Goal: Task Accomplishment & Management: Complete application form

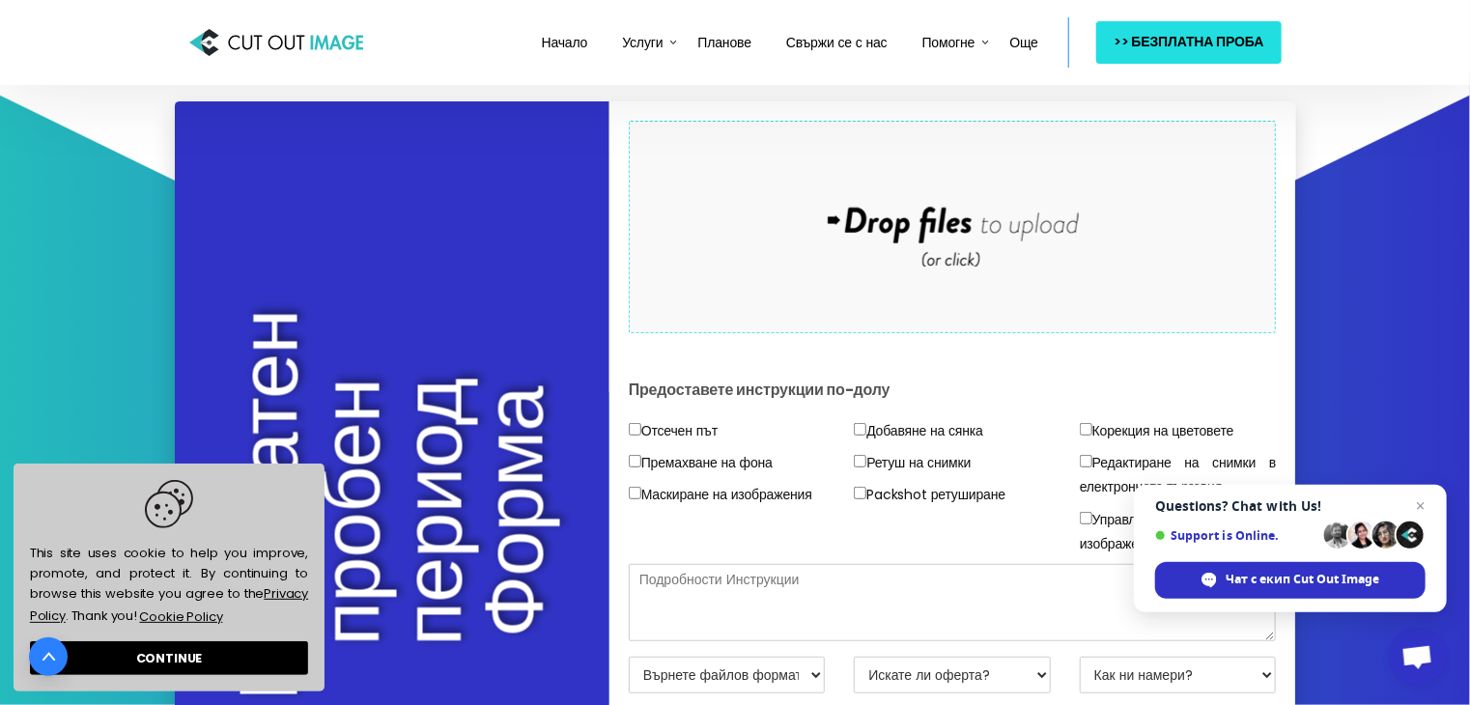
scroll to position [483, 0]
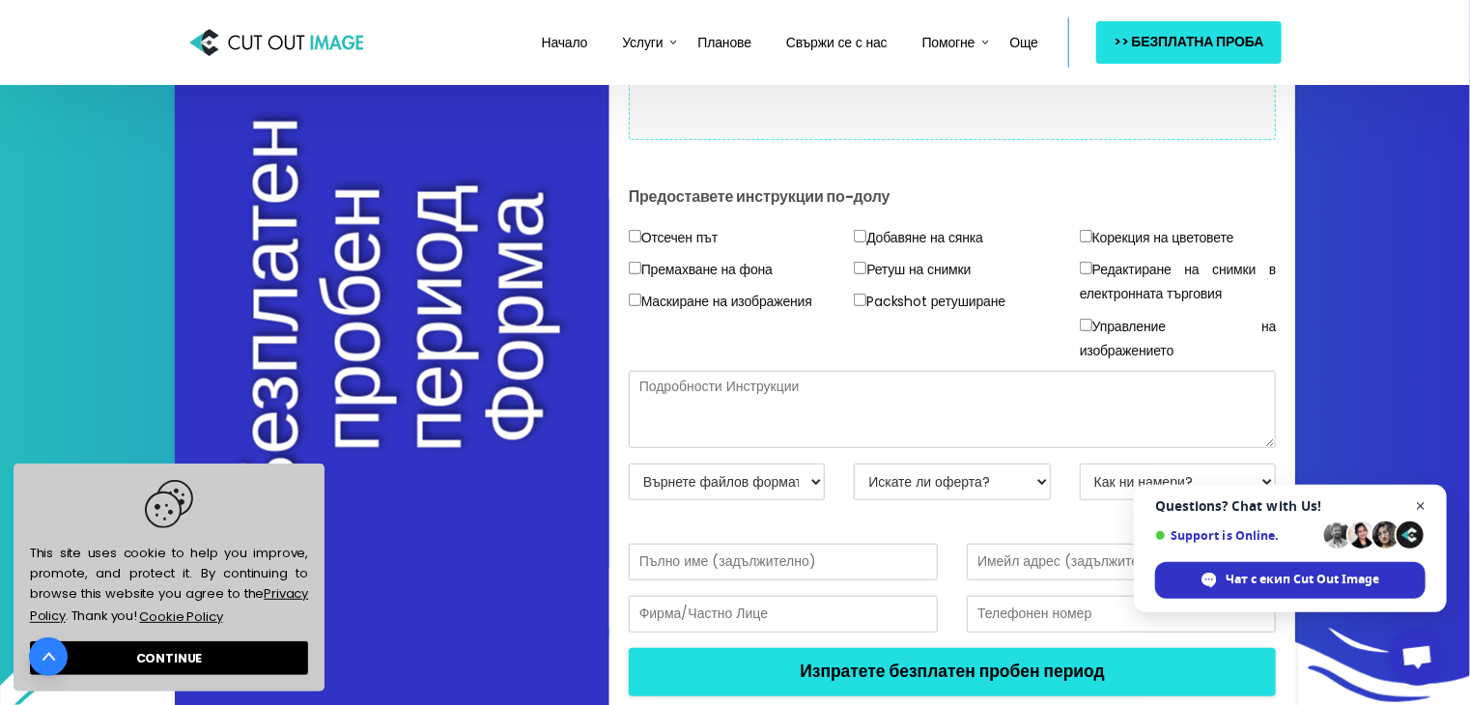
click at [1423, 499] on span "Отворен чат" at bounding box center [1421, 506] width 24 height 24
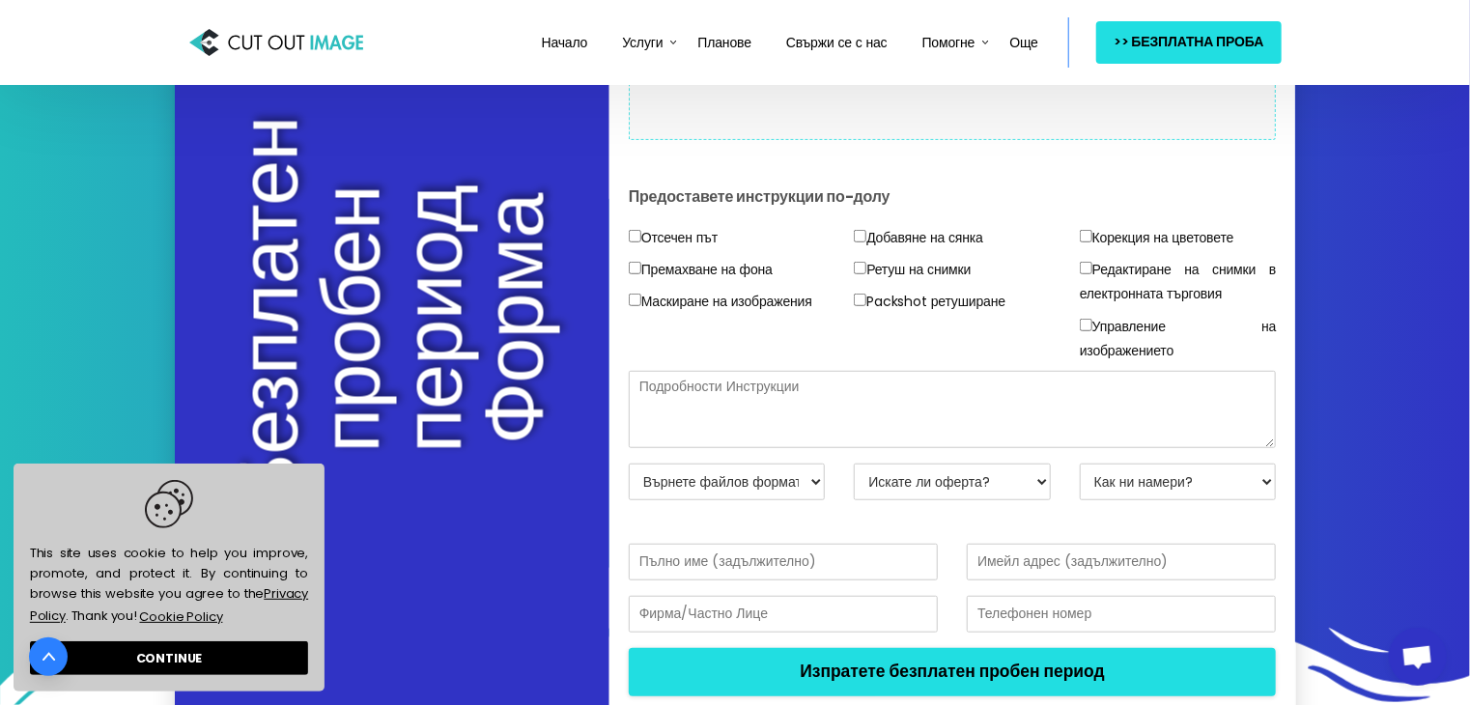
click at [635, 274] on input"] "Премахване на фона" at bounding box center [635, 268] width 13 height 13
checkbox input"] "true"
click at [857, 242] on input"] "Добавяне на сянка" at bounding box center [860, 236] width 13 height 13
checkbox input"] "true"
click at [858, 274] on input"] "Ретуш на снимки" at bounding box center [860, 268] width 13 height 13
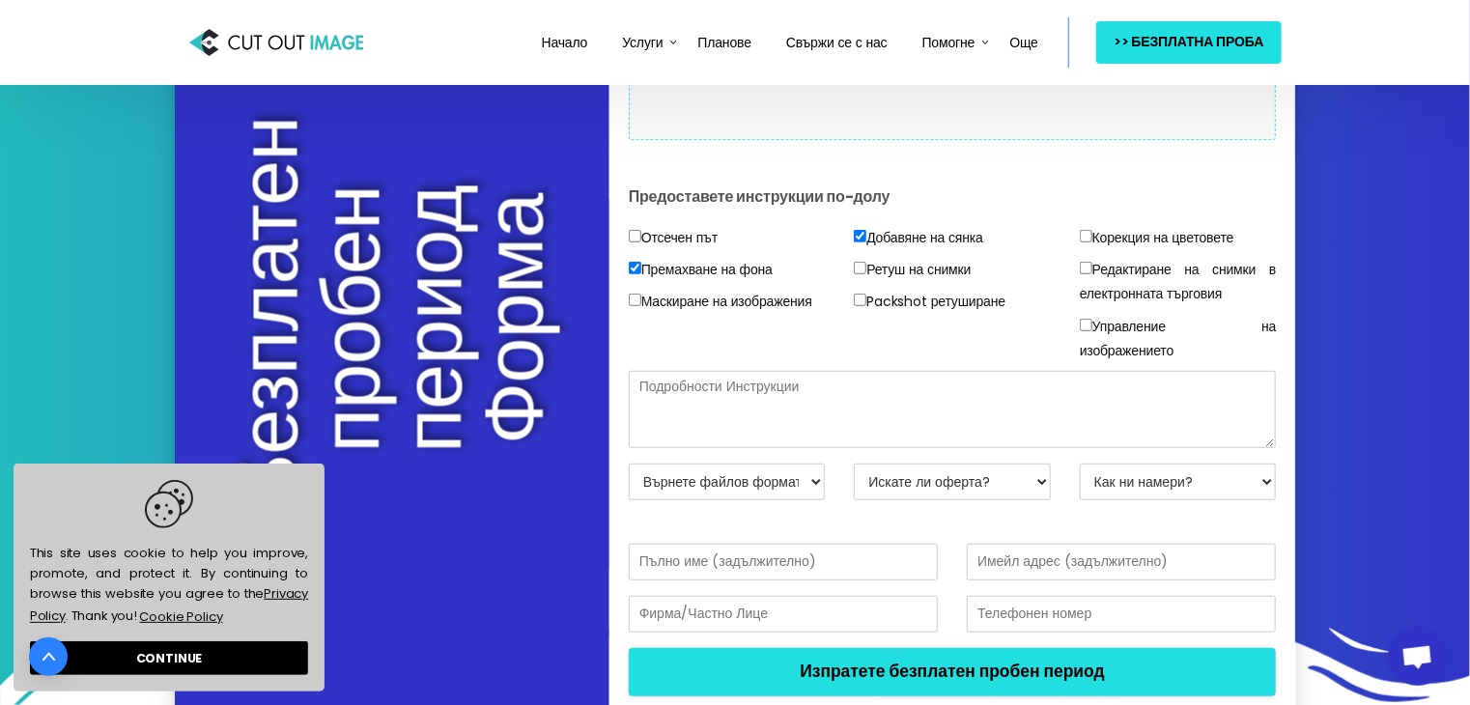
checkbox input"] "true"
click at [1087, 274] on input"] "Редактиране на снимки в електронната търговия" at bounding box center [1086, 268] width 13 height 13
checkbox input"] "true"
click at [1089, 331] on input"] "Управление на изображението" at bounding box center [1086, 325] width 13 height 13
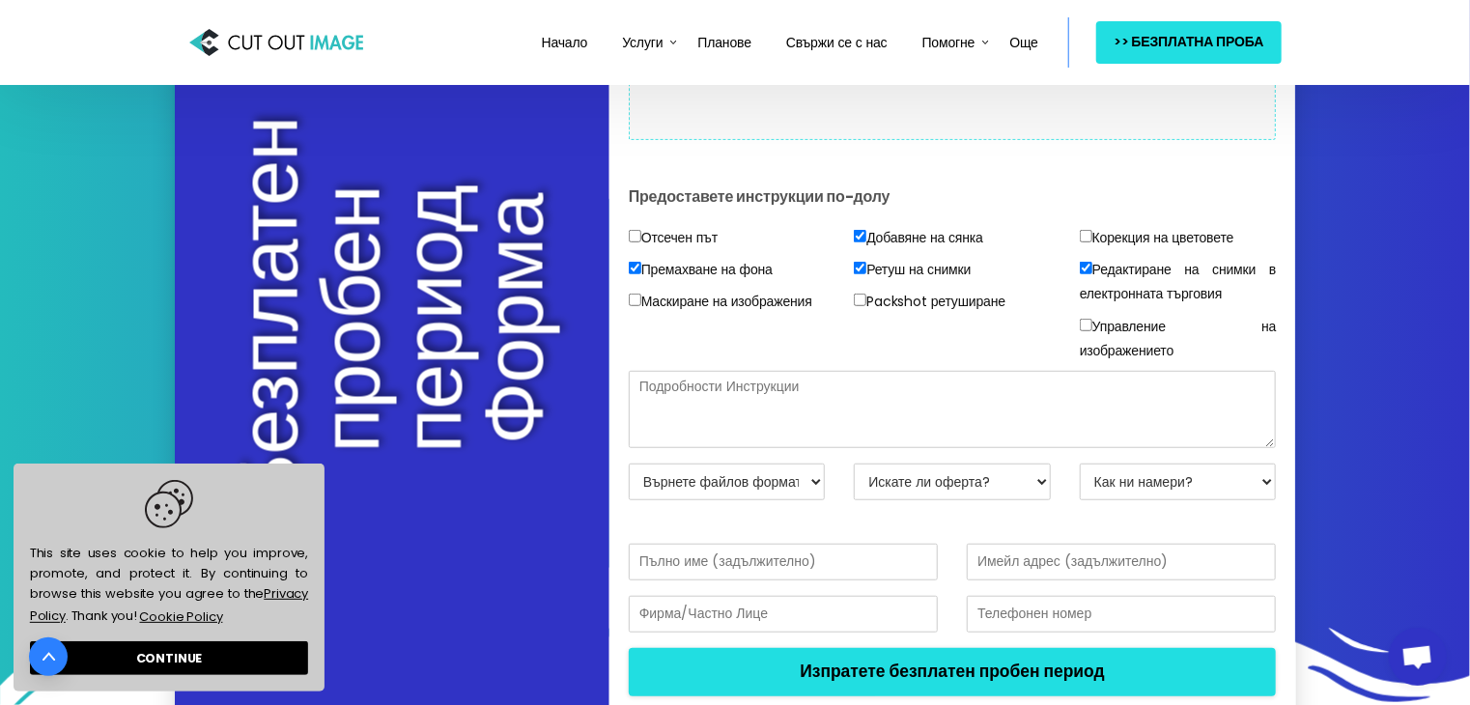
click at [1087, 331] on input"] "Управление на изображението" at bounding box center [1086, 325] width 13 height 13
checkbox input"] "true"
click at [637, 242] on input"] "Отсечен път" at bounding box center [635, 236] width 13 height 13
checkbox input"] "true"
click at [862, 306] on input"] "Packshot ретуширане" at bounding box center [860, 300] width 13 height 13
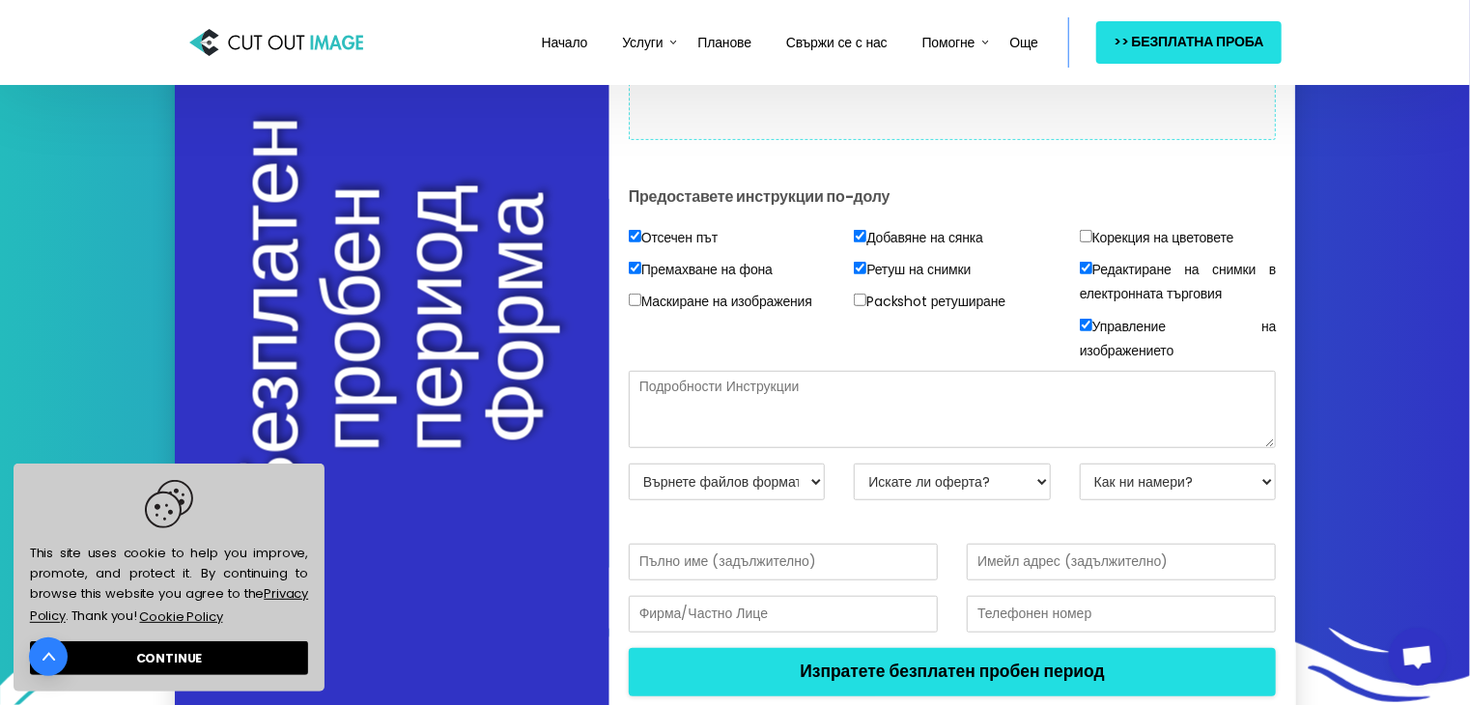
checkbox input"] "true"
click at [1085, 242] on input"] "Корекция на цветовете" at bounding box center [1086, 236] width 13 height 13
checkbox input"] "true"
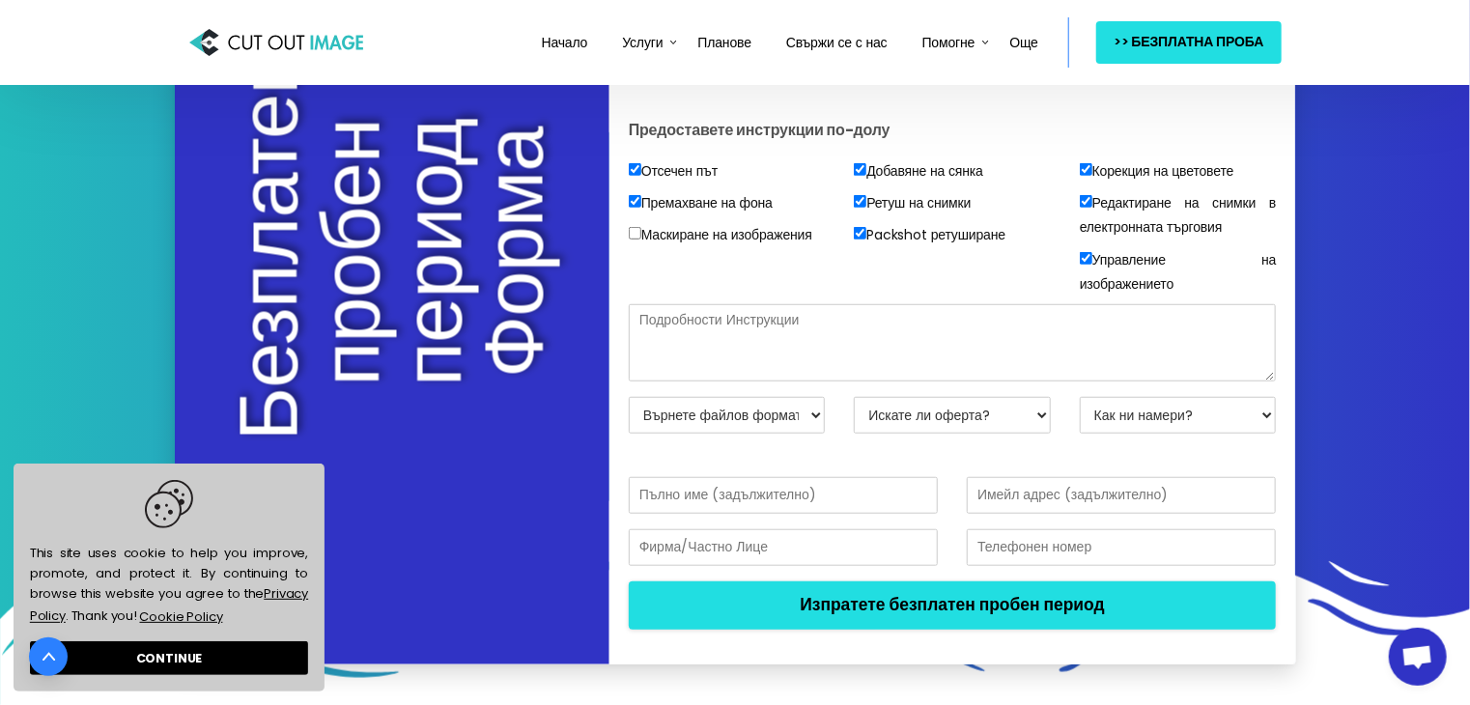
scroll to position [676, 0]
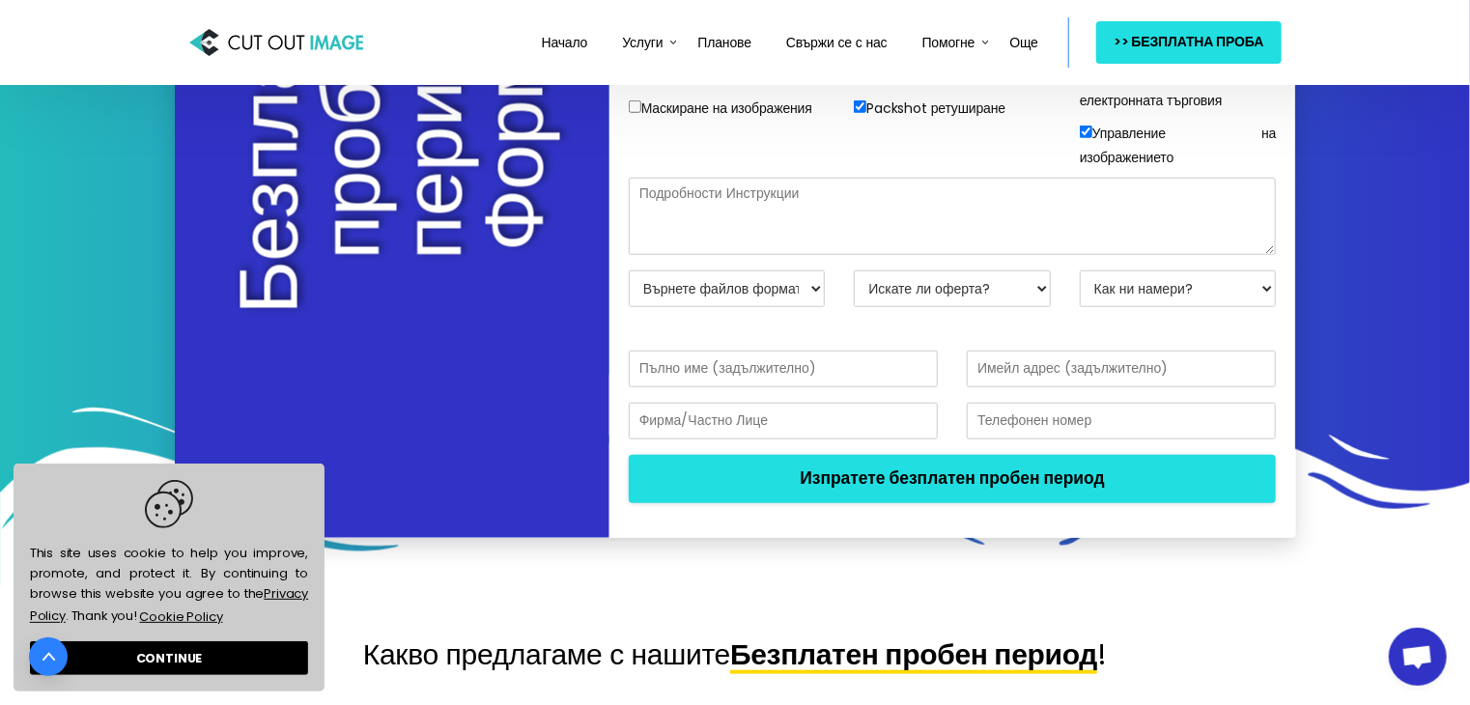
click at [717, 387] on input "text" at bounding box center [783, 369] width 309 height 37
type input "Д"
type input "[PERSON_NAME]"
click at [981, 387] on input "email" at bounding box center [1121, 369] width 309 height 37
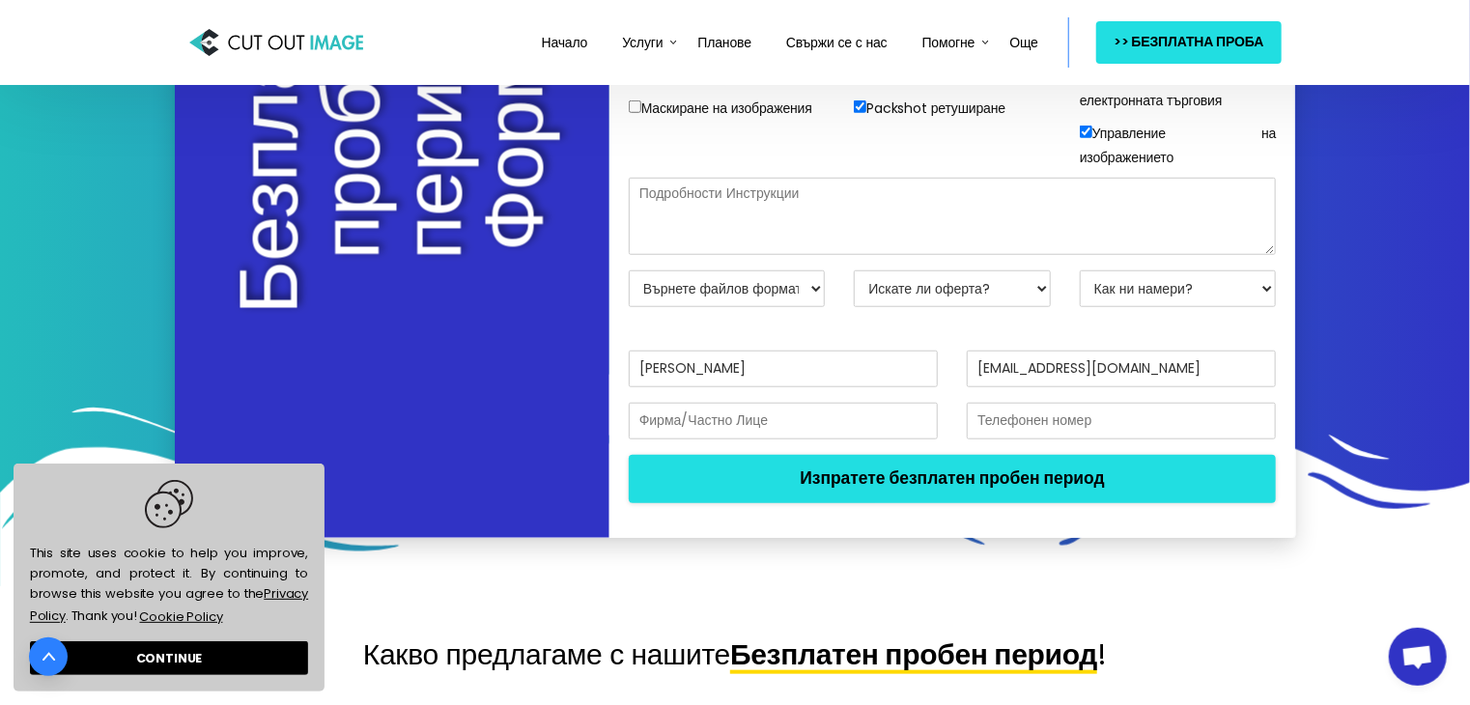
type input "[EMAIL_ADDRESS][DOMAIN_NAME]"
click at [1003, 439] on input "text" at bounding box center [1121, 421] width 309 height 37
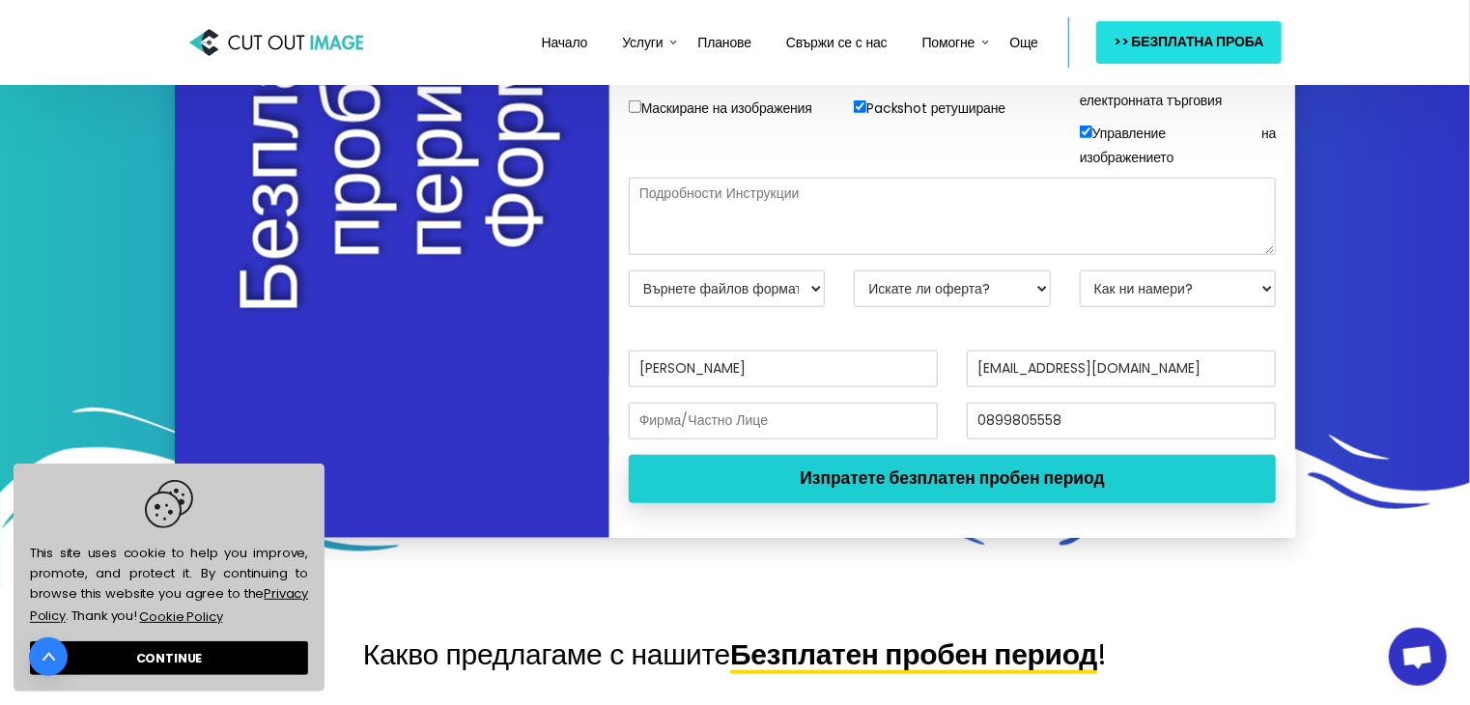
type input "0899805558"
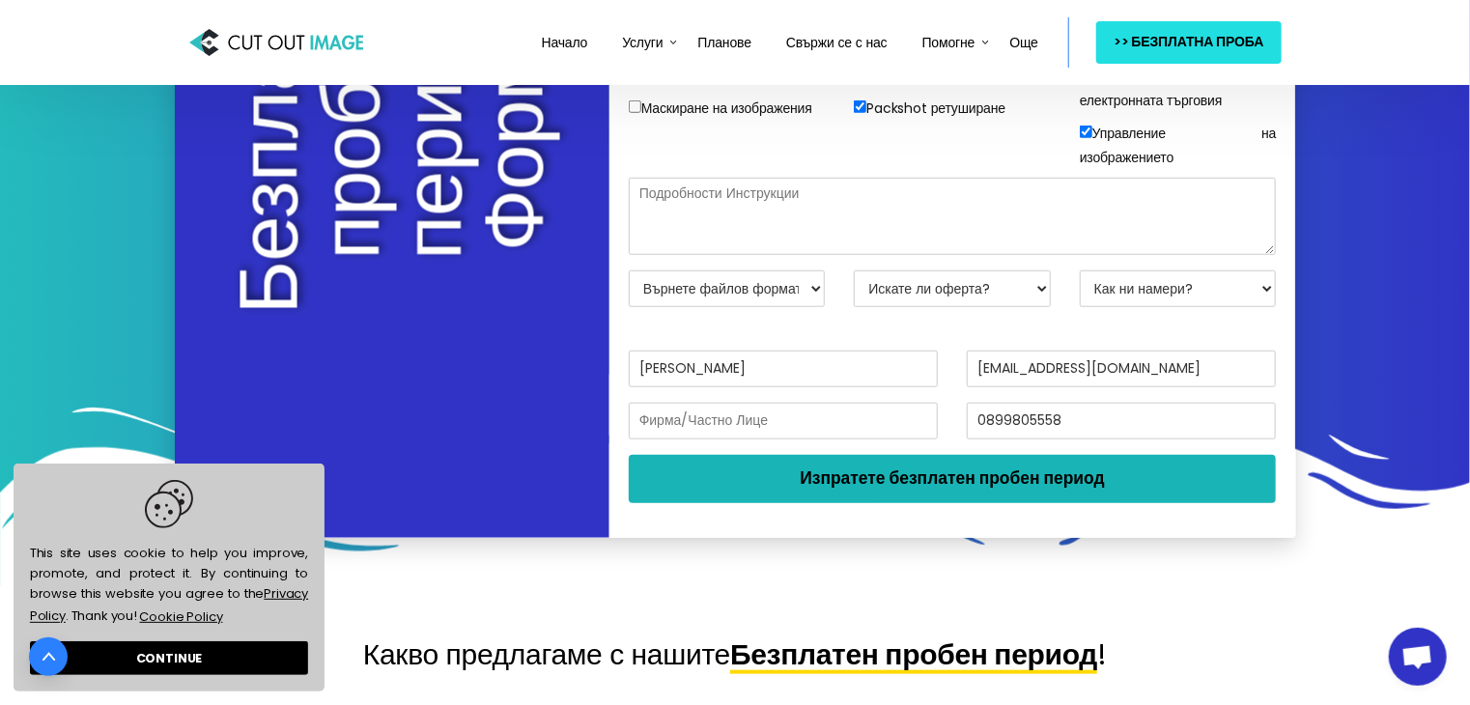
click at [792, 503] on button "Изпратете безплатен пробен период" at bounding box center [953, 479] width 648 height 48
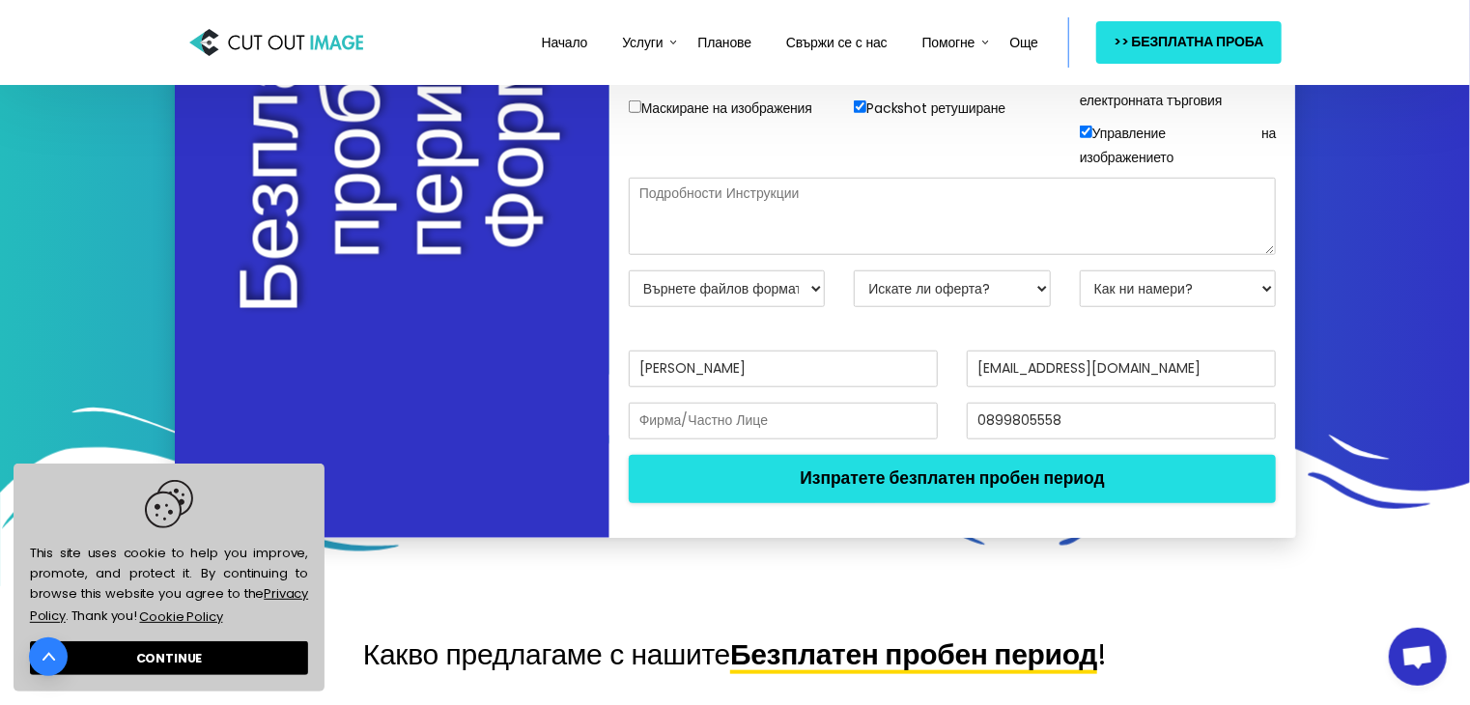
click at [722, 255] on textarea at bounding box center [953, 216] width 648 height 77
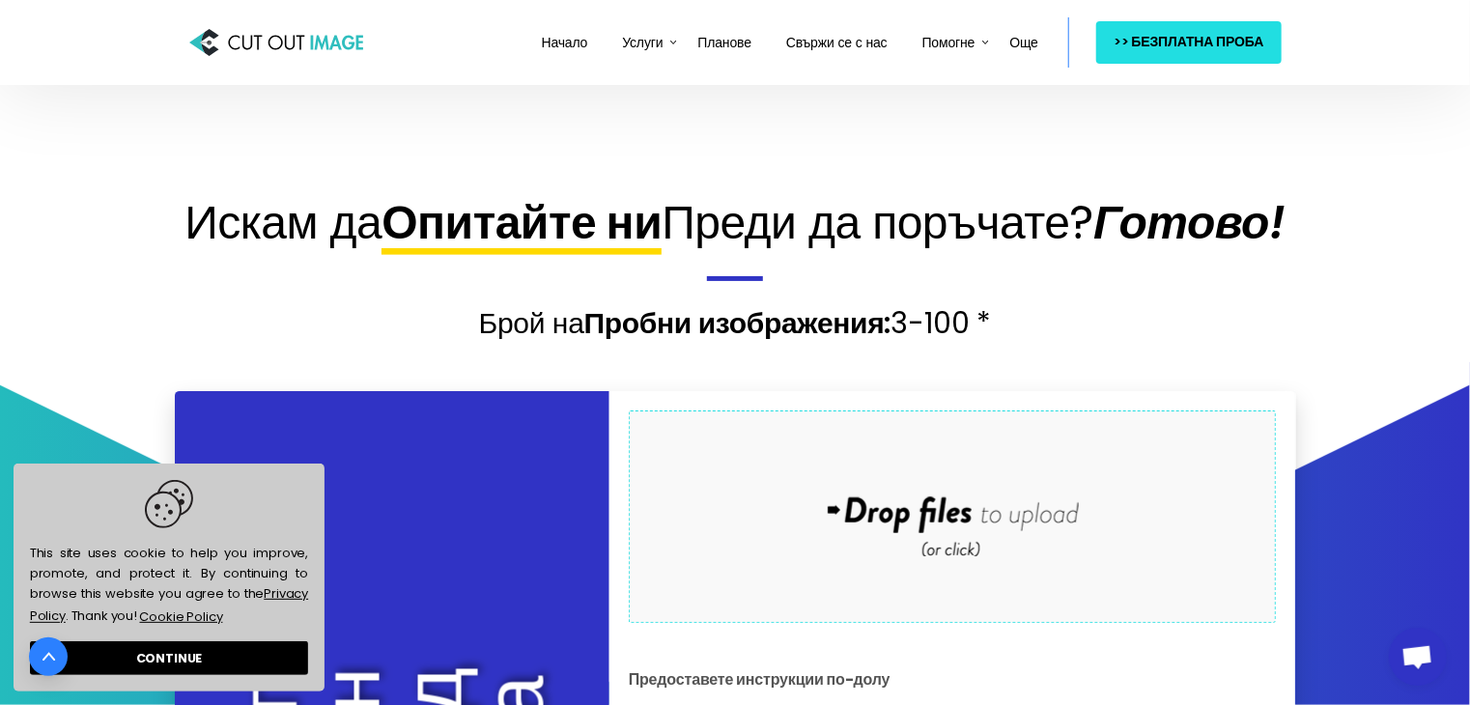
scroll to position [193, 0]
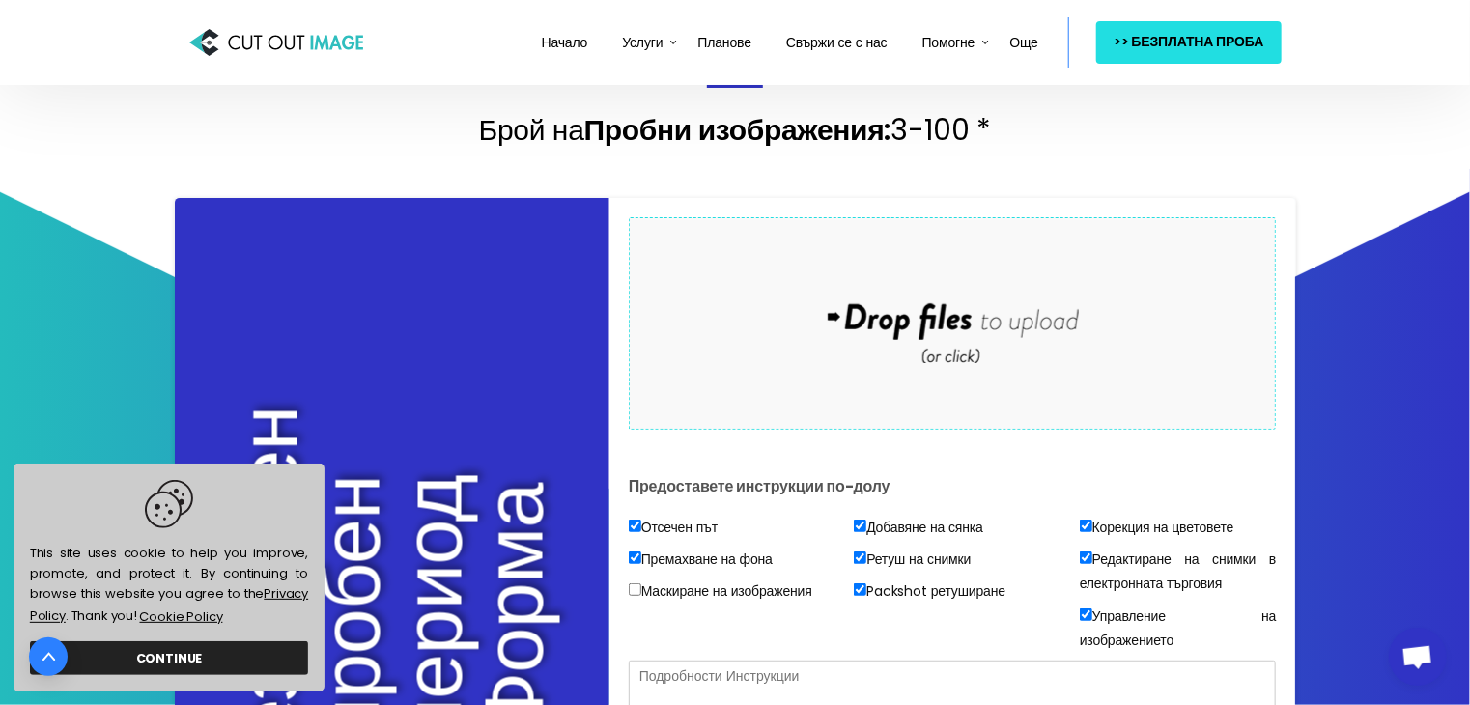
click at [170, 650] on link "CONTINUE" at bounding box center [169, 658] width 278 height 34
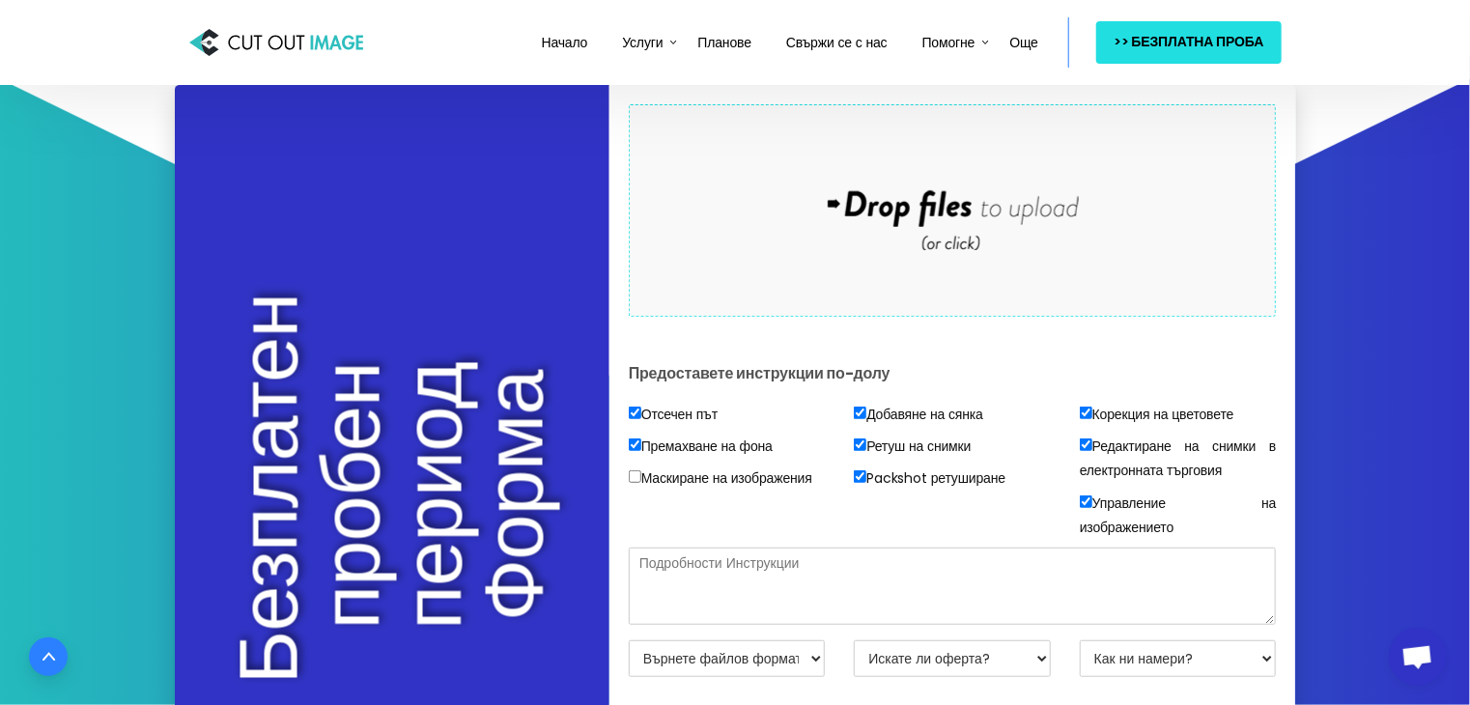
scroll to position [579, 0]
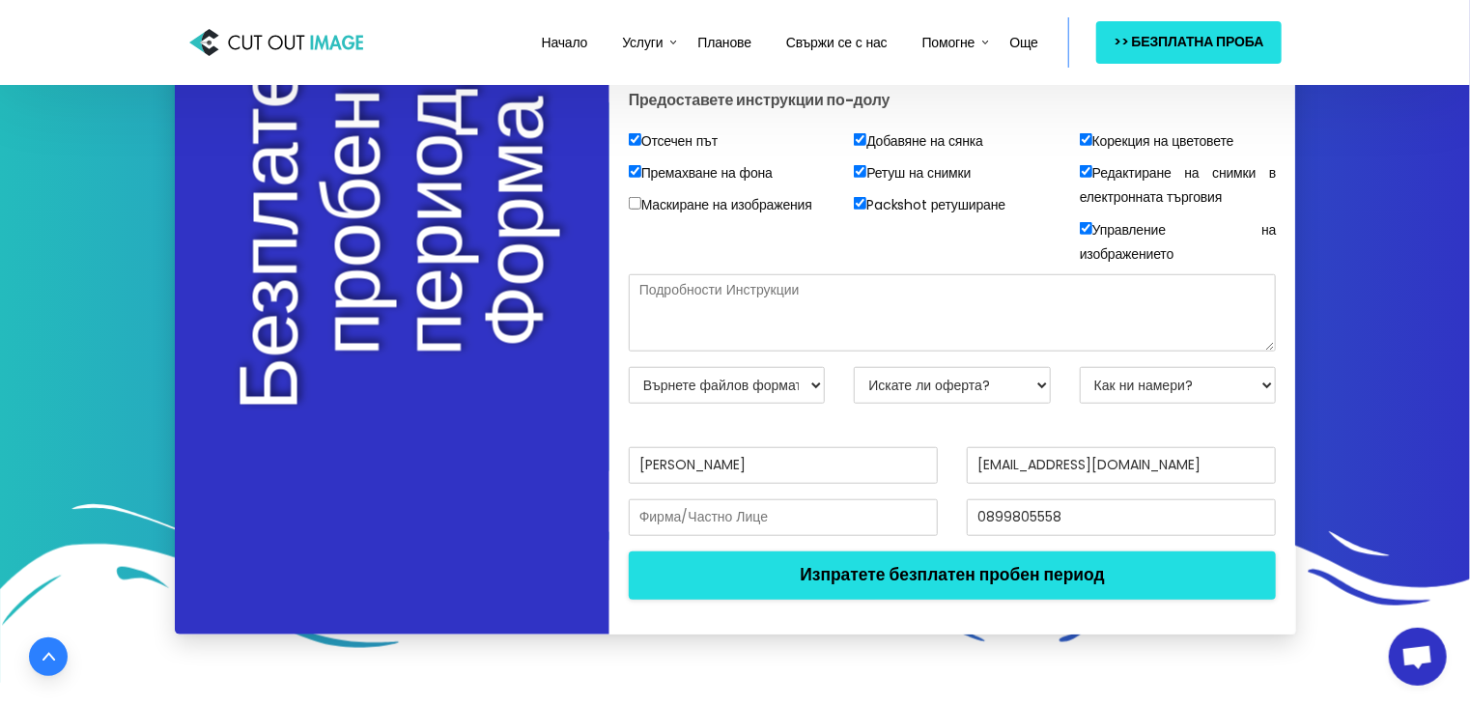
click at [764, 352] on textarea at bounding box center [953, 312] width 648 height 77
type textarea "R"
type textarea "С"
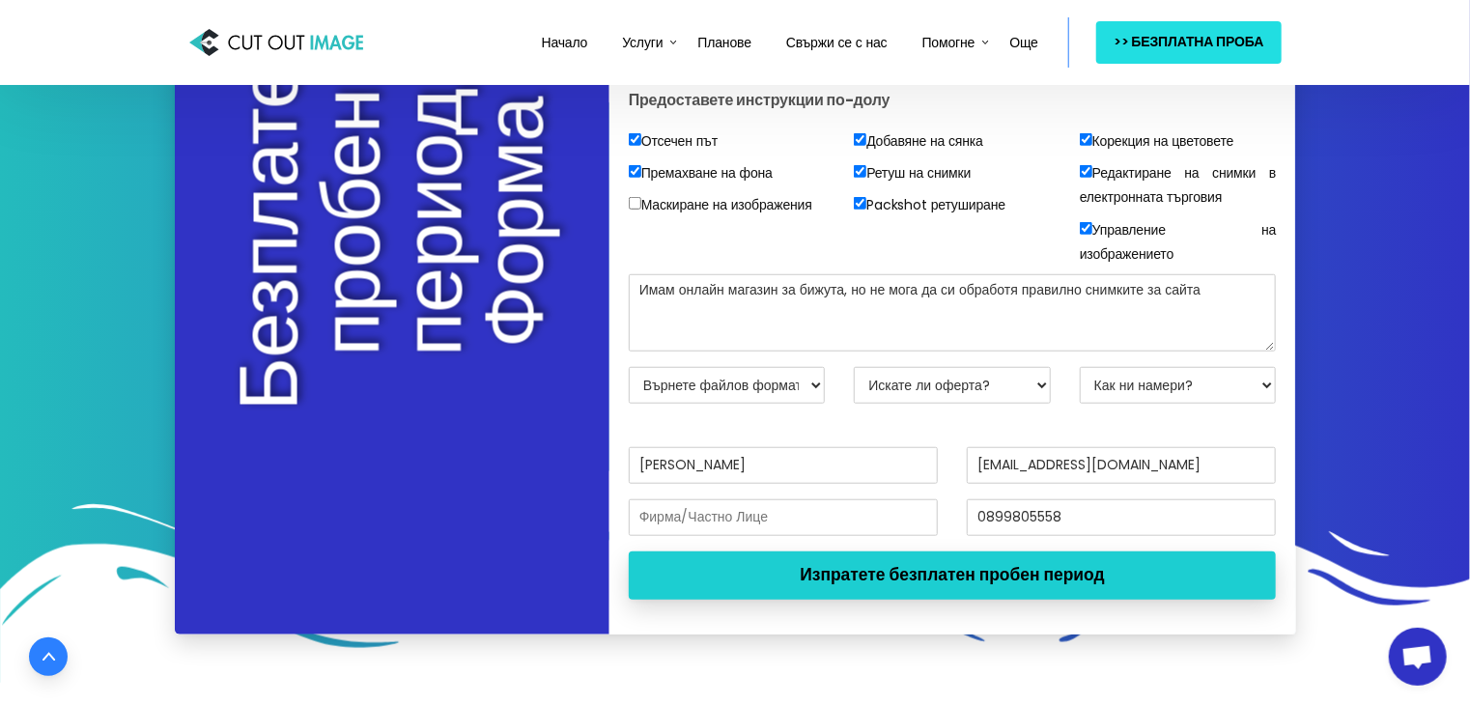
type textarea "Имам онлайн магазин за бижута, но не мога да си обработя правилно снимките за с…"
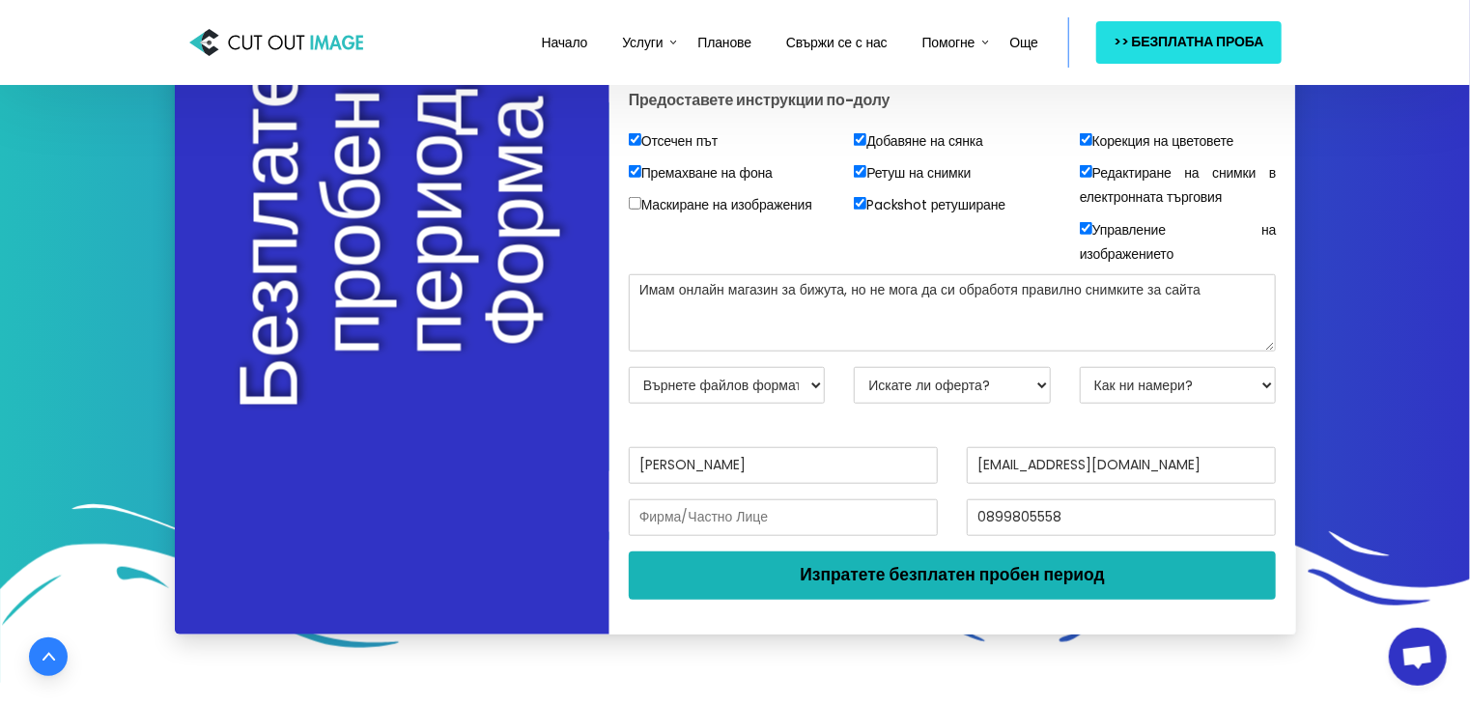
click at [916, 600] on button "Изпратете безплатен пробен период" at bounding box center [953, 575] width 648 height 48
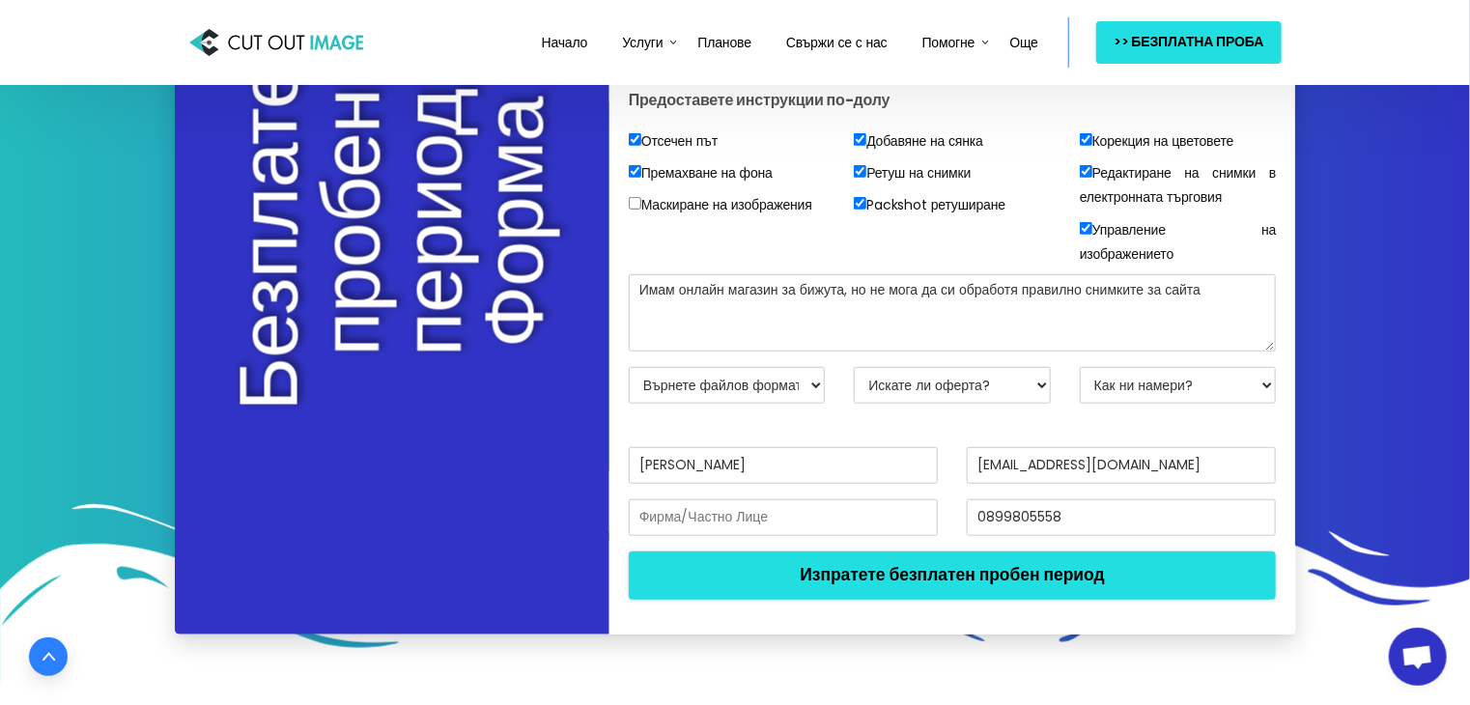
click at [738, 404] on select "Върнете файлов формат JPG - Бяла БГ PNG - Прозрачен BG PSD - маска на слоя PSD …" at bounding box center [727, 385] width 197 height 37
select select "JPG w/ White BG"
click at [629, 404] on select "Върнете файлов формат JPG - Бяла БГ PNG - Прозрачен BG PSD - маска на слоя PSD …" at bounding box center [727, 385] width 197 height 37
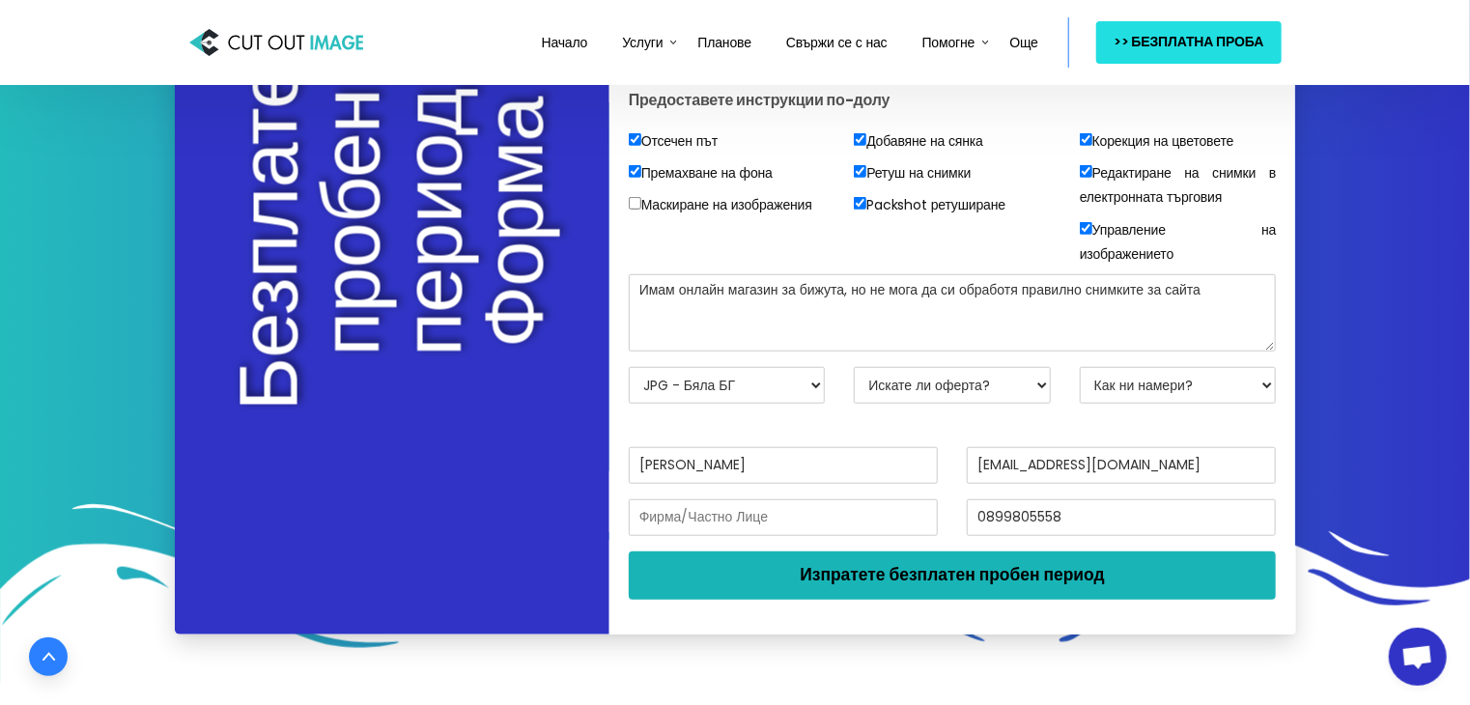
click at [903, 600] on button "Изпратете безплатен пробен период" at bounding box center [953, 575] width 648 height 48
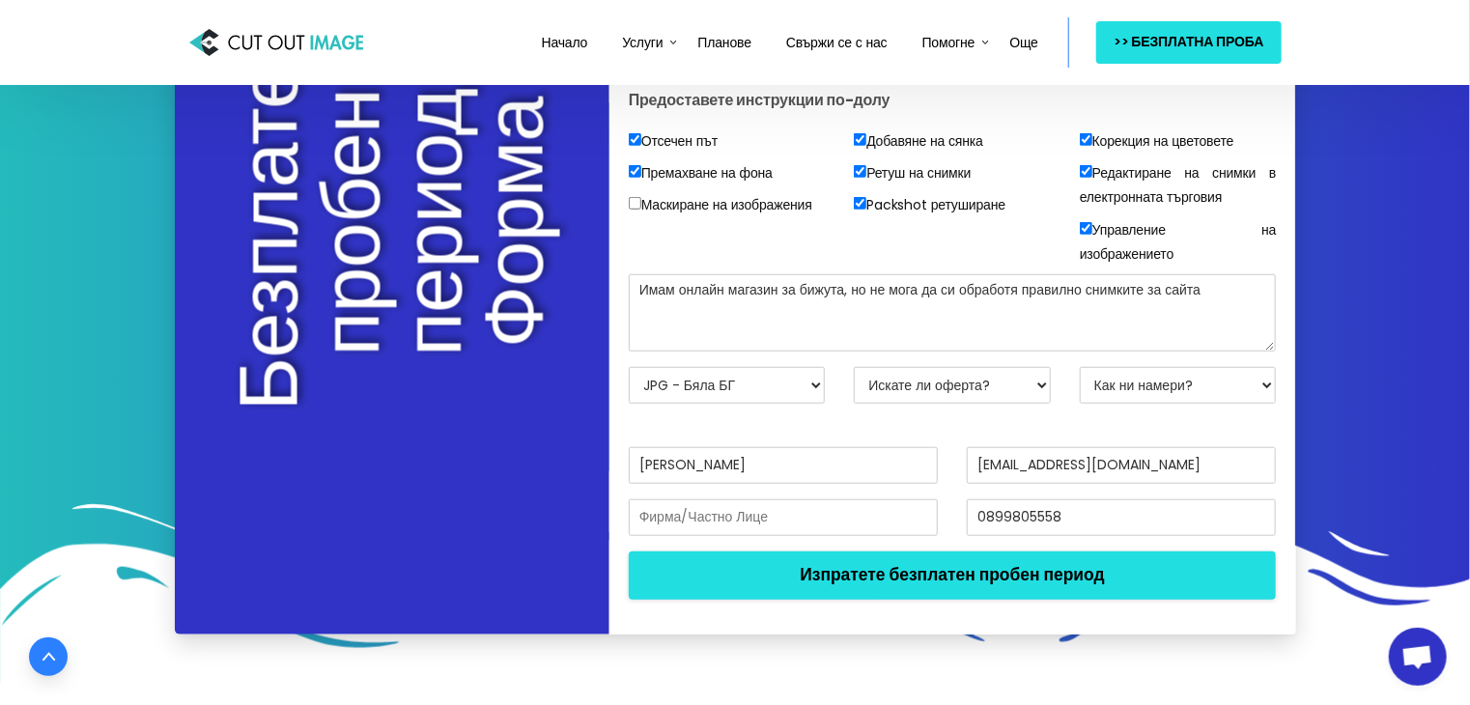
click at [917, 404] on select "Искате ли оферта? Не, просто тествайте изображения Да, цитат, моля" at bounding box center [952, 385] width 197 height 37
select select "No"
click at [854, 404] on select "Искате ли оферта? Не, просто тествайте изображения Да, цитат, моля" at bounding box center [952, 385] width 197 height 37
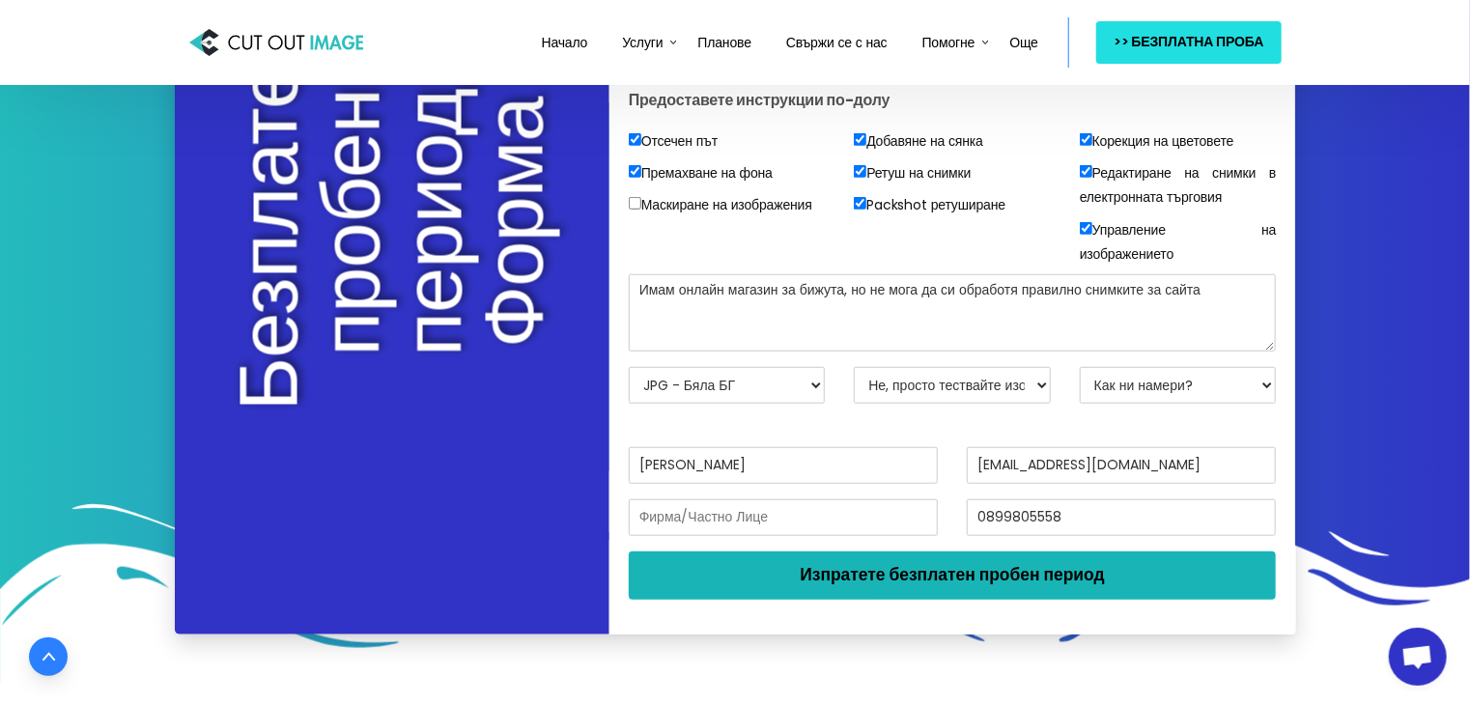
click at [935, 600] on button "Изпратете безплатен пробен период" at bounding box center [953, 575] width 648 height 48
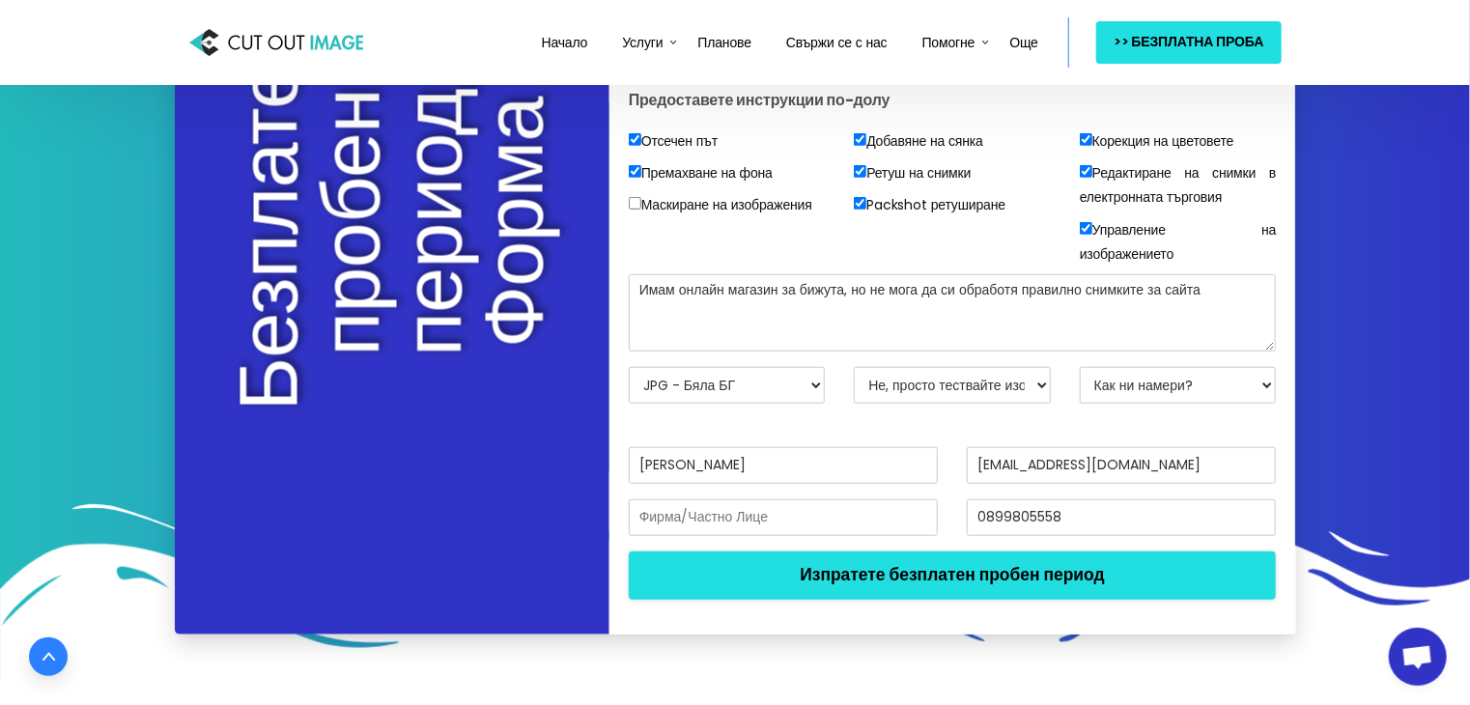
click at [1171, 404] on select "Как ни намери? Имейл Търсачка Приятел/Колега Социална медия Теле маркетинг Goog…" at bounding box center [1178, 385] width 197 height 37
select select "Others"
click at [1080, 404] on select "Как ни намери? Имейл Търсачка Приятел/Колега Социална медия Теле маркетинг Goog…" at bounding box center [1178, 385] width 197 height 37
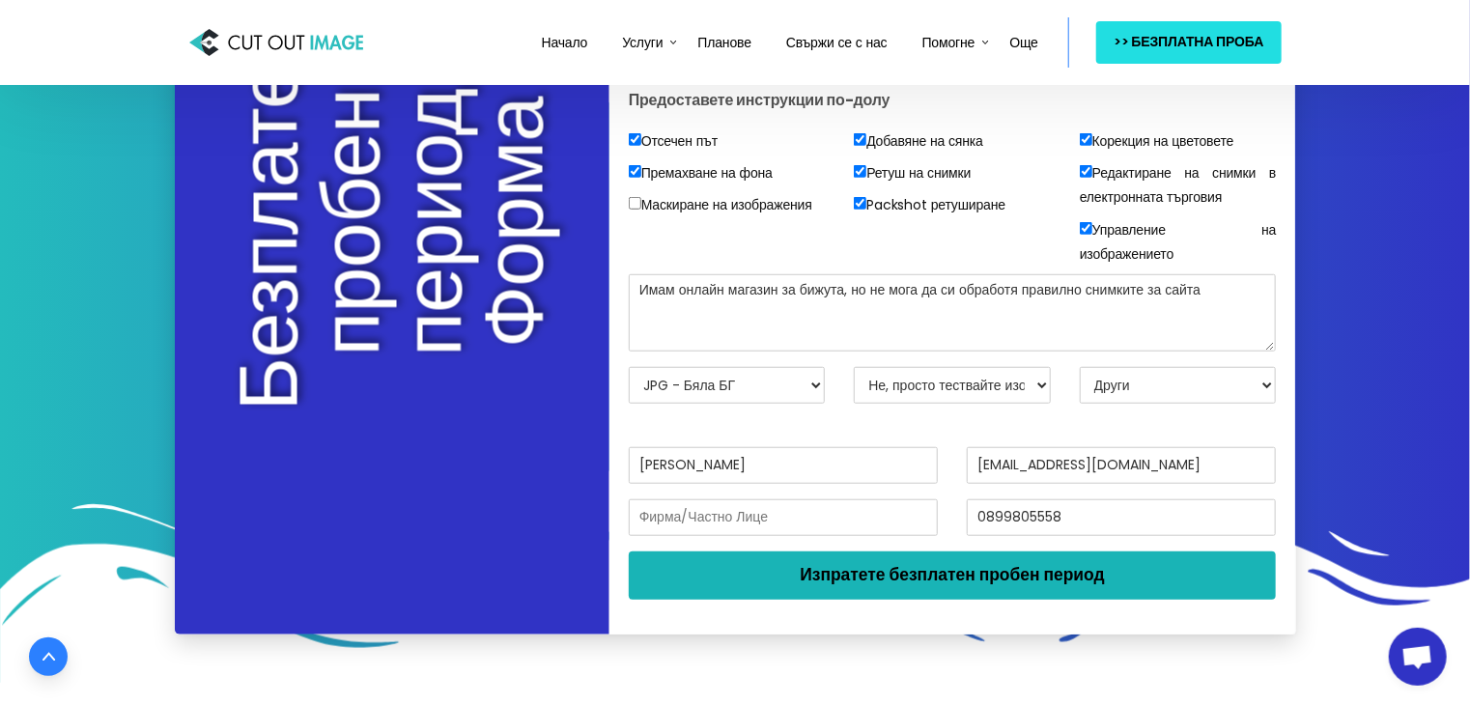
click at [1054, 600] on button "Изпратете безплатен пробен период" at bounding box center [953, 575] width 648 height 48
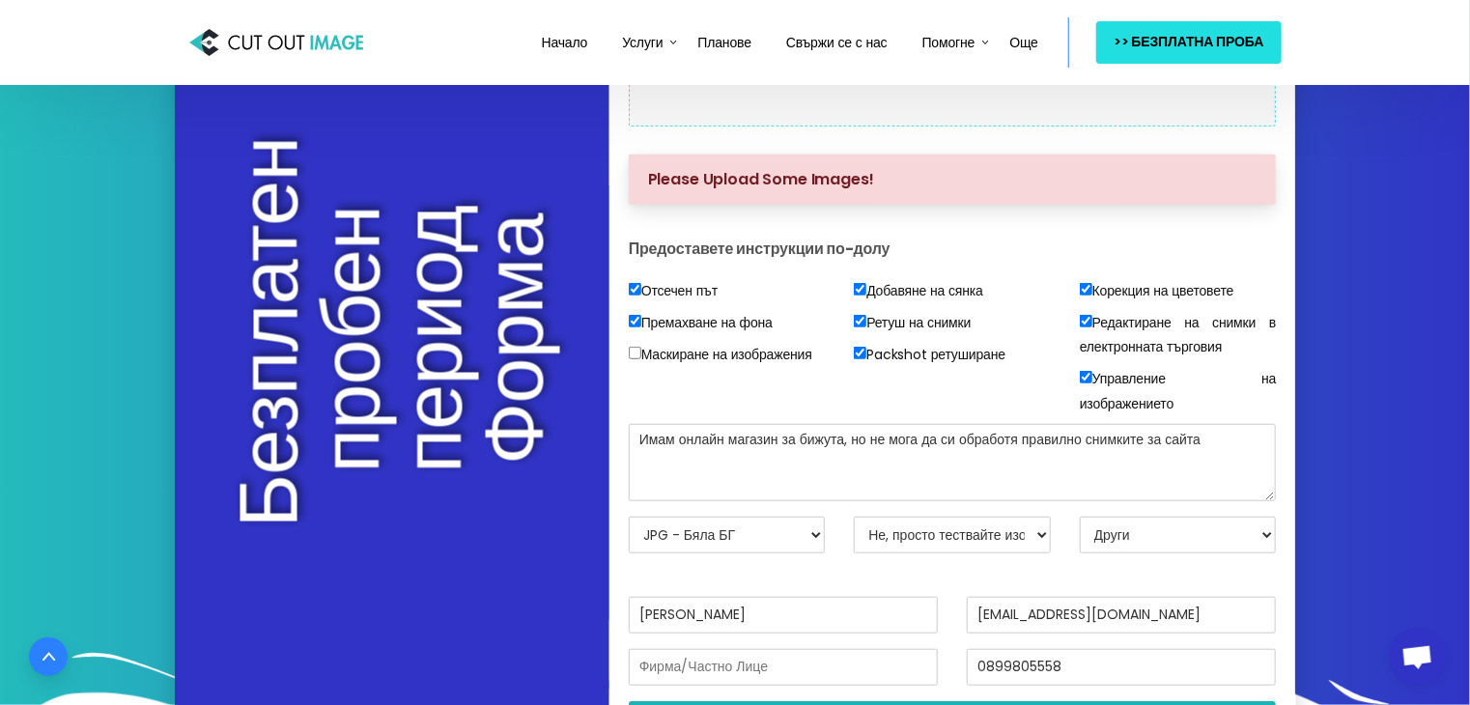
scroll to position [290, 0]
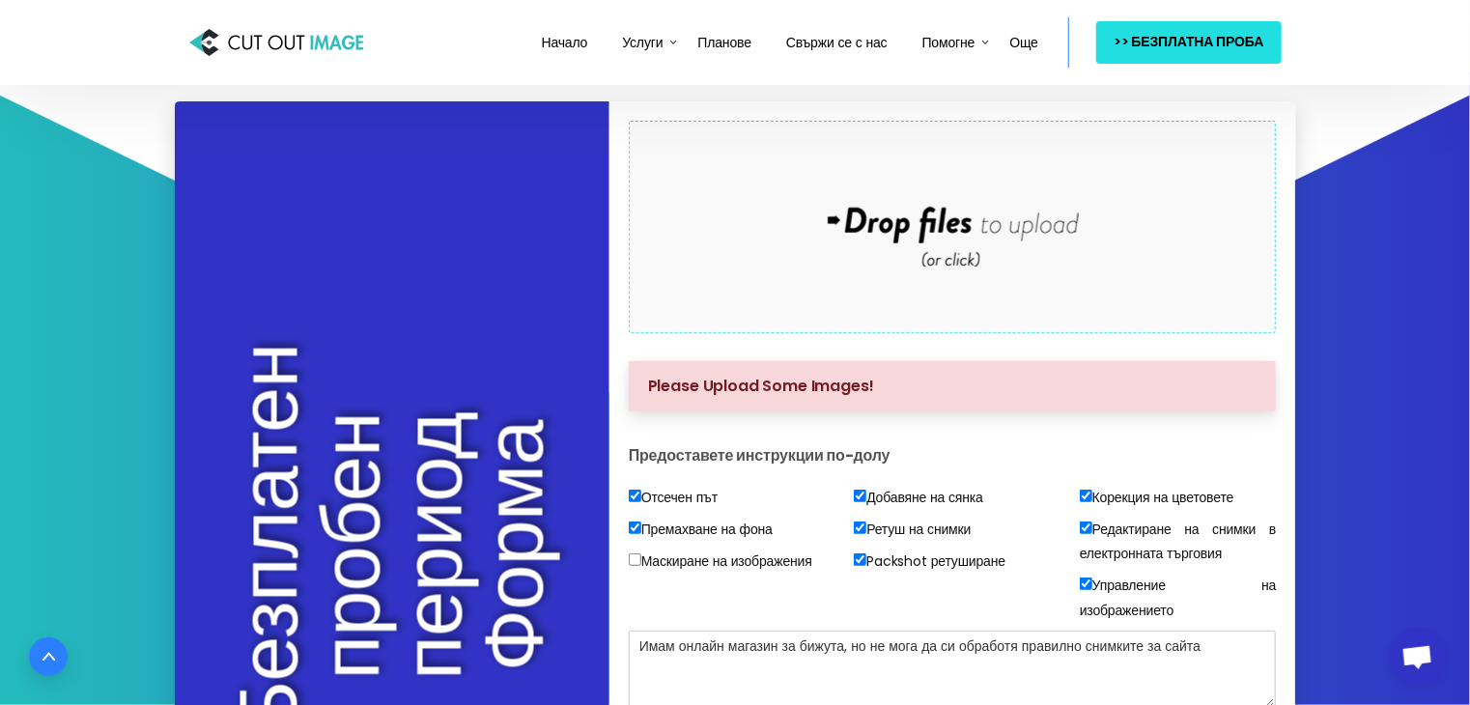
click at [933, 282] on div "Drop files here to upload" at bounding box center [952, 226] width 413 height 119
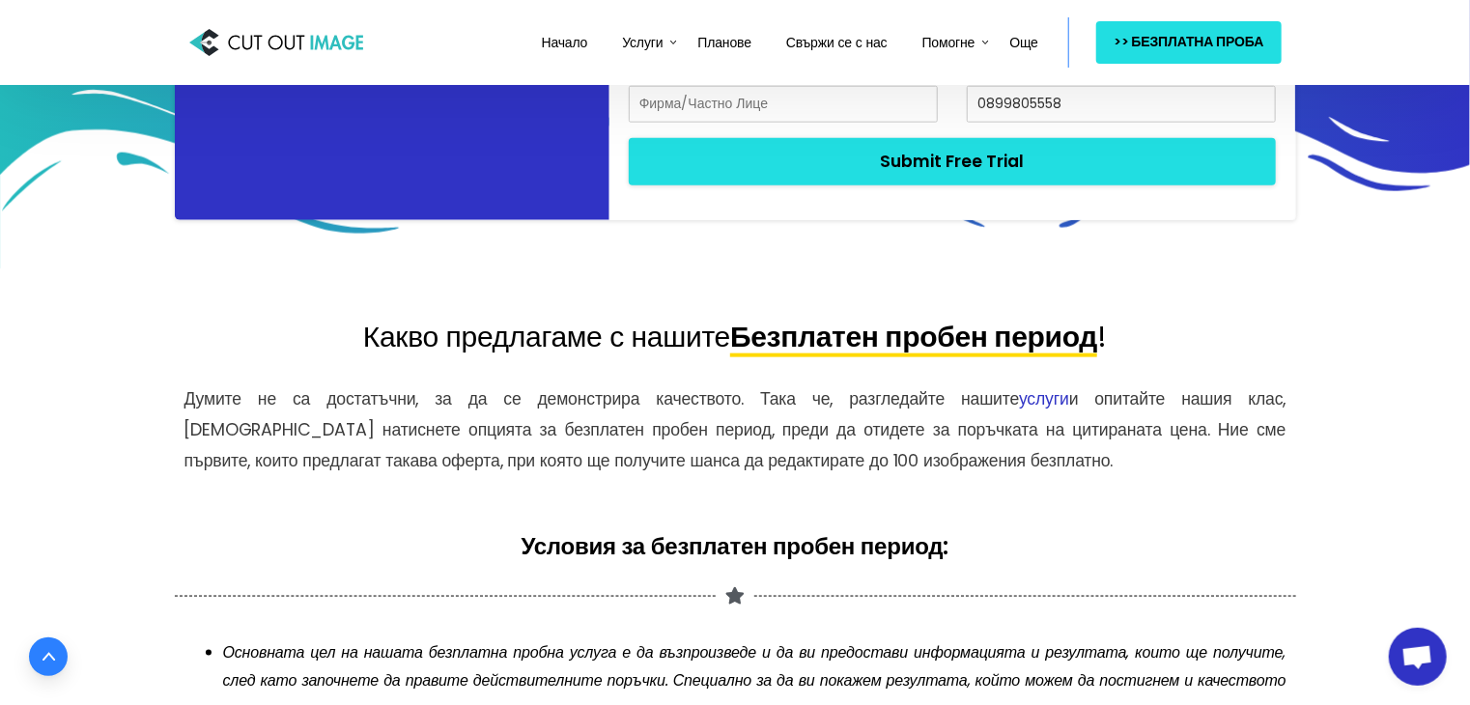
scroll to position [771, 0]
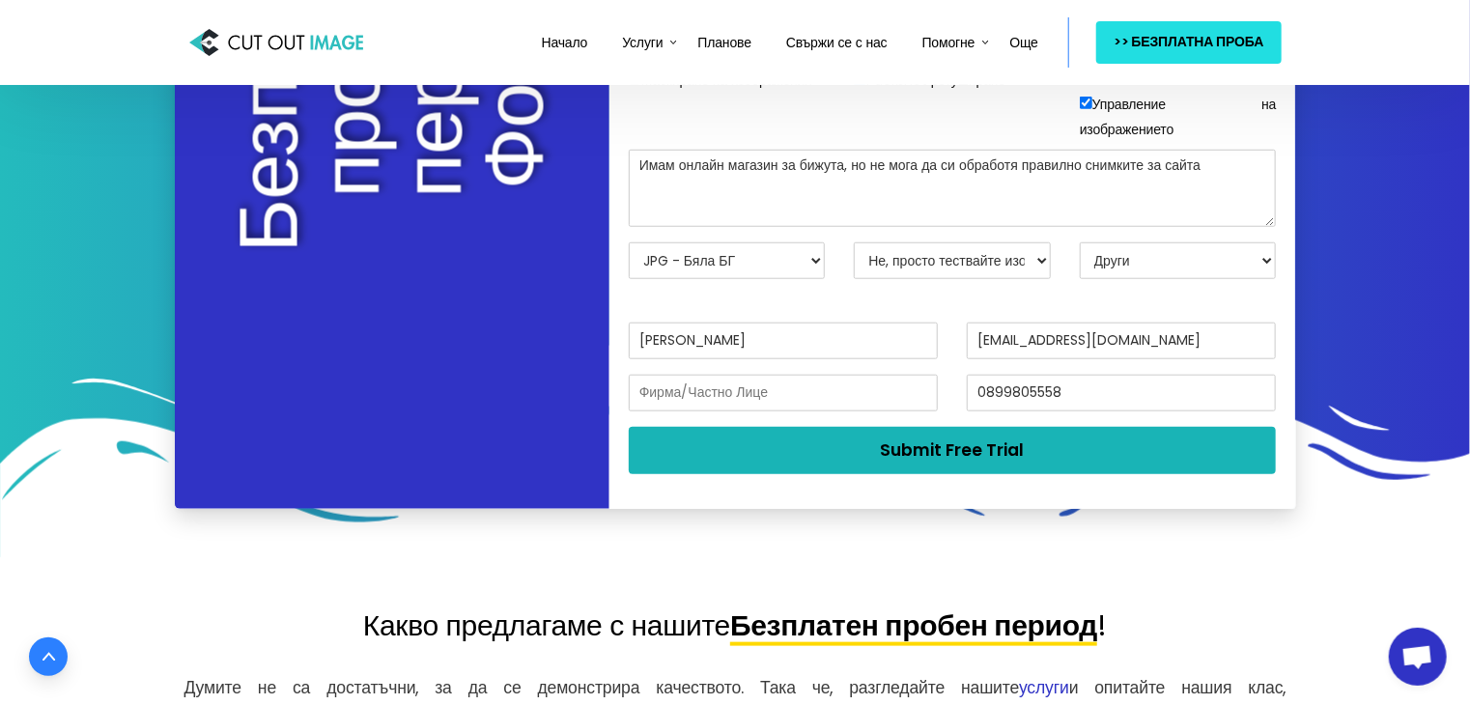
click at [1002, 474] on button "Submit Free Trial" at bounding box center [953, 450] width 648 height 47
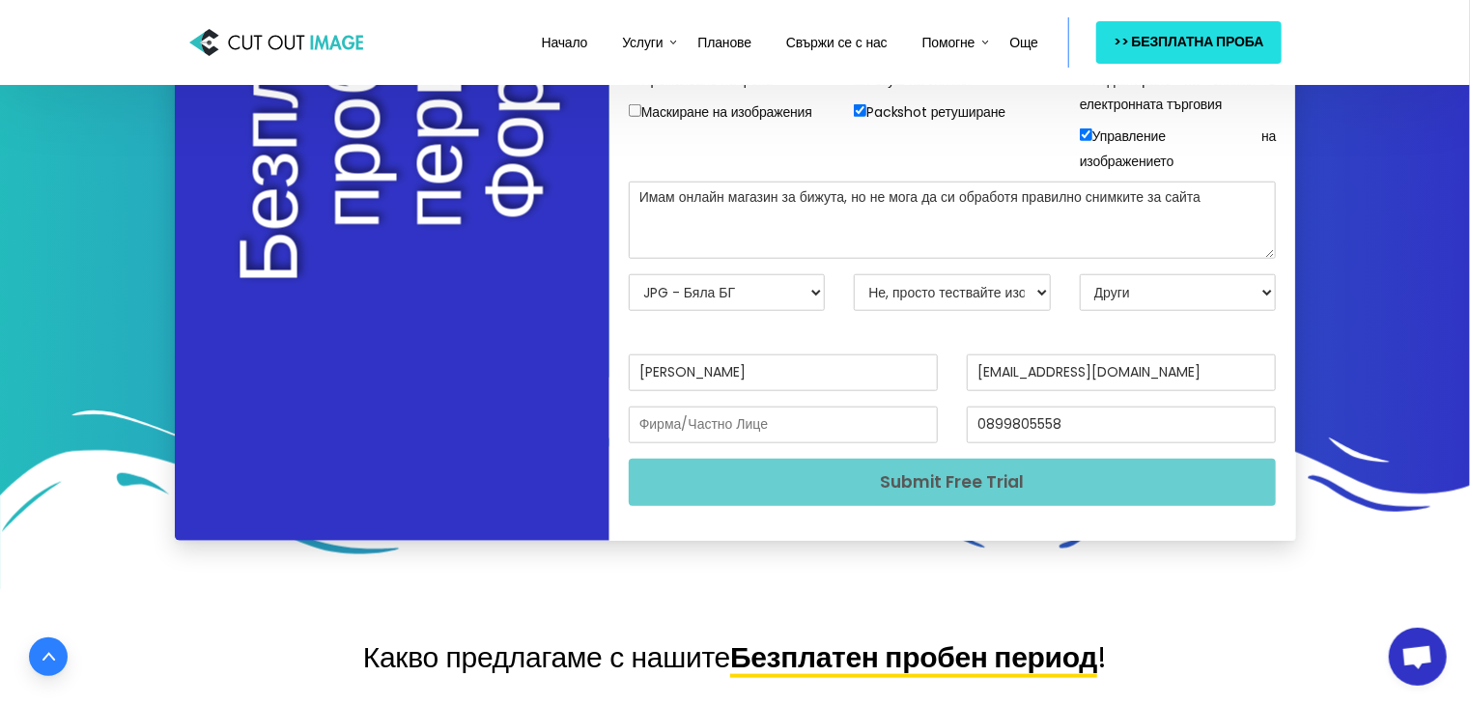
scroll to position [773, 0]
